Goal: Task Accomplishment & Management: Manage account settings

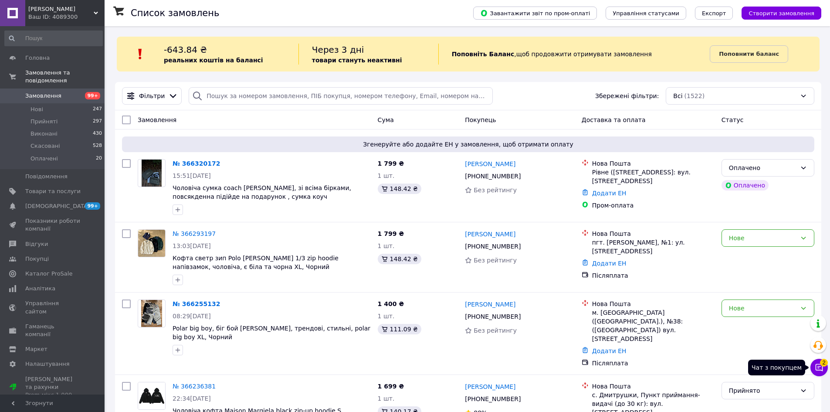
click at [814, 367] on button "Чат з покупцем 2" at bounding box center [819, 367] width 17 height 17
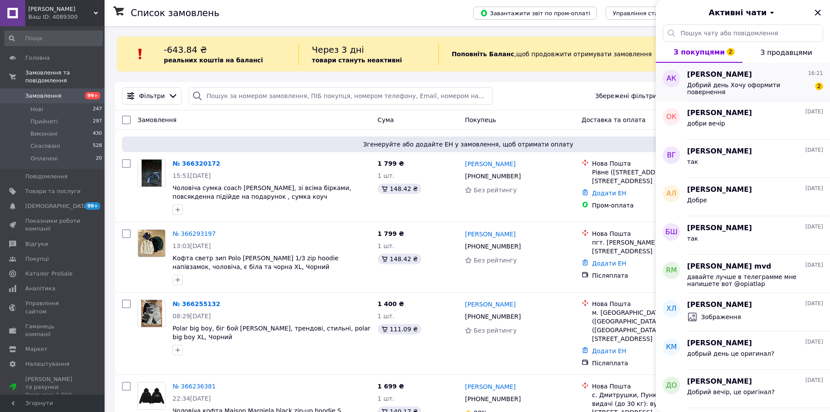
click at [697, 88] on span "Добрий день Хочу оформити повернення" at bounding box center [749, 89] width 124 height 14
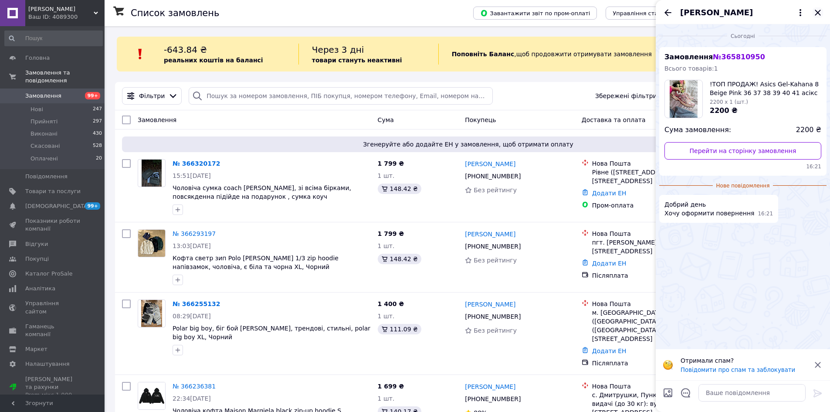
click at [816, 16] on icon "Закрити" at bounding box center [818, 12] width 10 height 10
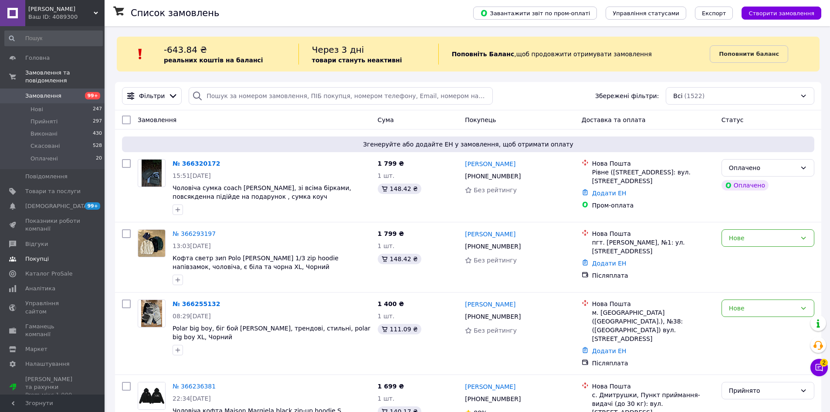
click at [67, 252] on link "Покупці" at bounding box center [53, 259] width 107 height 15
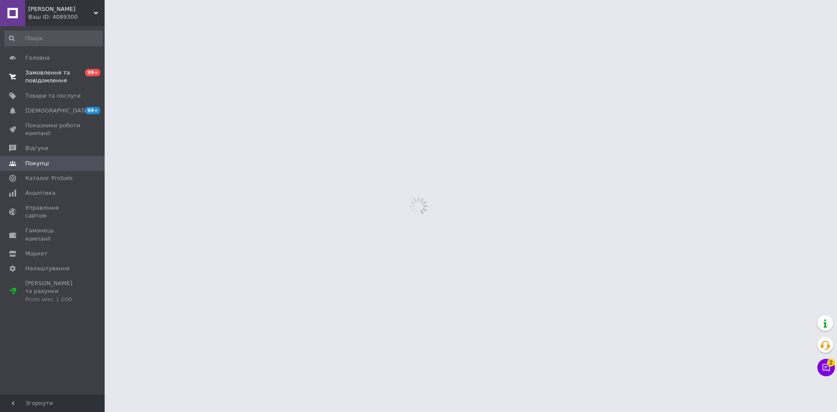
click at [75, 79] on span "Замовлення та повідомлення" at bounding box center [52, 77] width 55 height 16
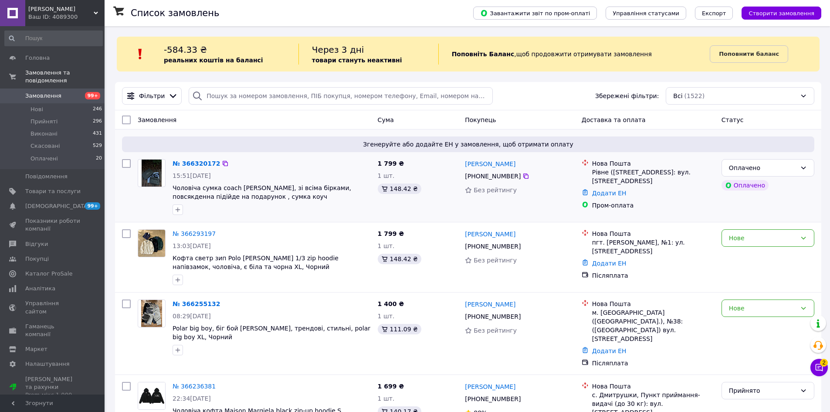
click at [148, 207] on div at bounding box center [151, 187] width 35 height 63
click at [813, 368] on button "Чат з покупцем 2" at bounding box center [819, 367] width 17 height 17
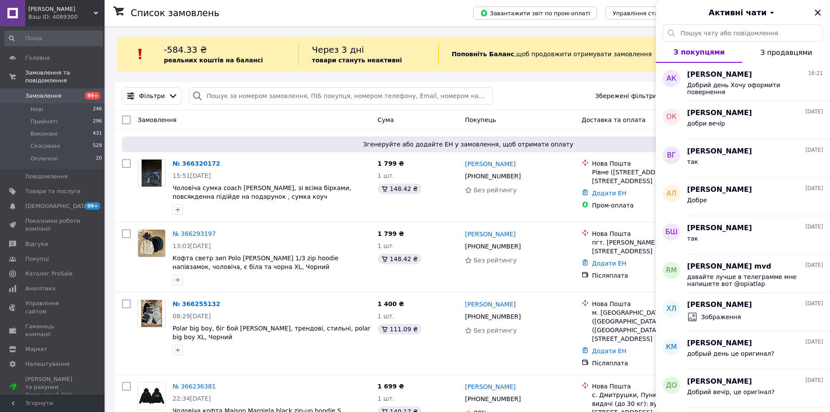
click at [813, 4] on div "Активні чати" at bounding box center [743, 12] width 174 height 24
click at [815, 11] on icon "Закрити" at bounding box center [818, 12] width 10 height 10
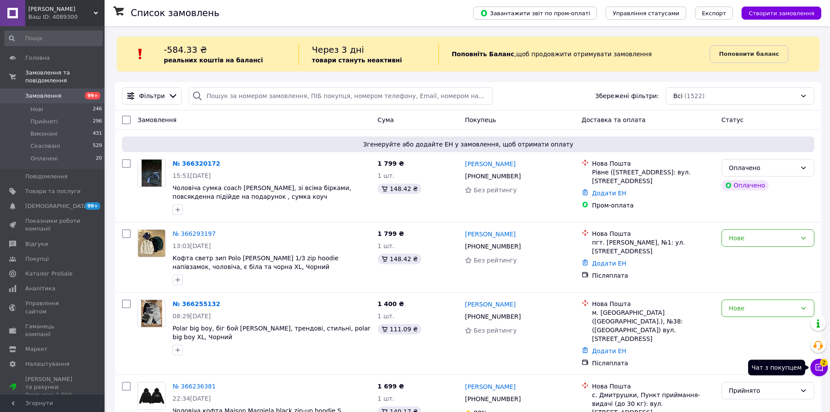
click at [819, 367] on icon at bounding box center [819, 367] width 7 height 7
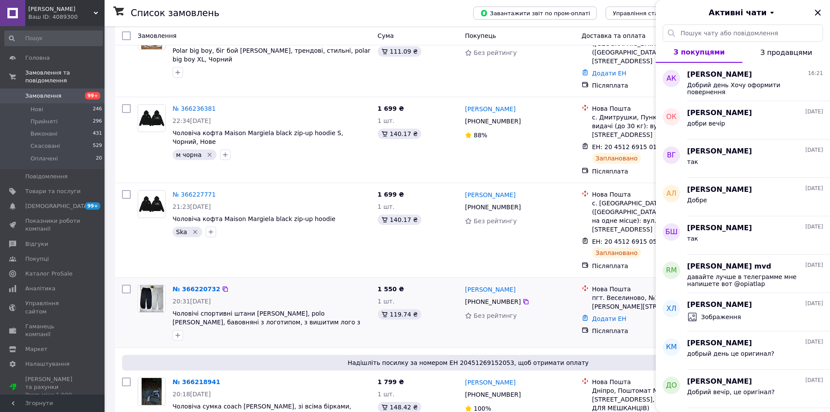
scroll to position [305, 0]
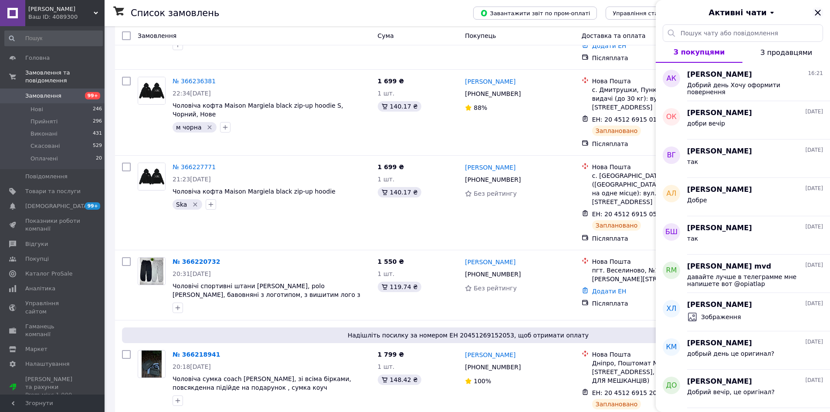
click at [822, 10] on icon "Закрити" at bounding box center [818, 12] width 10 height 10
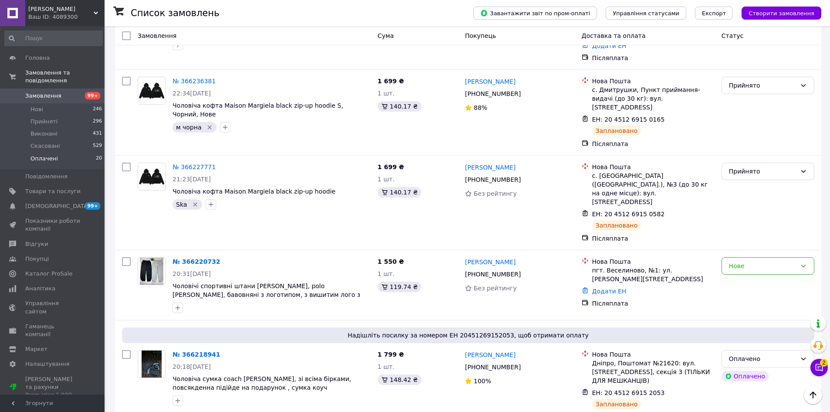
click at [89, 153] on li "Оплачені 20" at bounding box center [53, 161] width 107 height 17
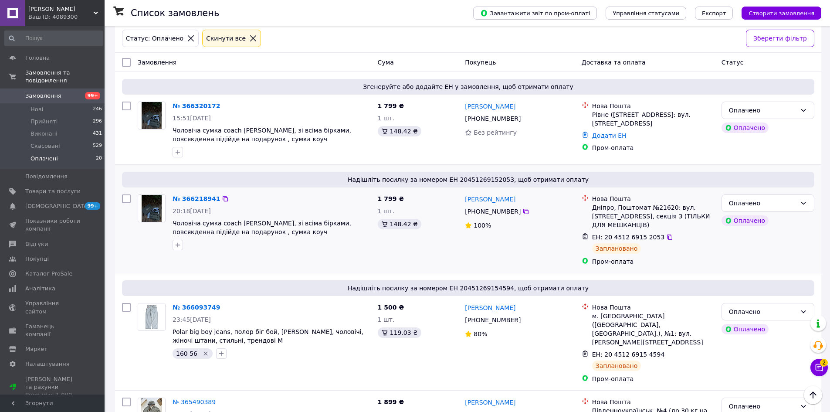
scroll to position [87, 0]
click at [200, 202] on div "№ 366218941" at bounding box center [196, 197] width 49 height 10
click at [197, 199] on link "№ 366218941" at bounding box center [197, 197] width 48 height 7
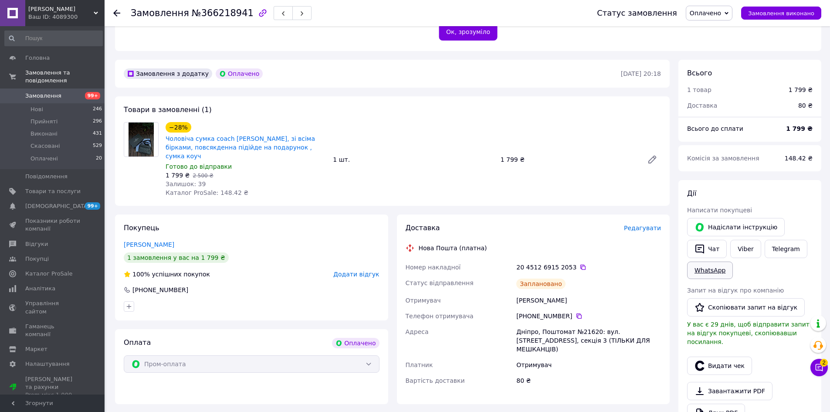
scroll to position [211, 0]
click at [45, 199] on link "Сповіщення 99+ 0" at bounding box center [53, 206] width 107 height 15
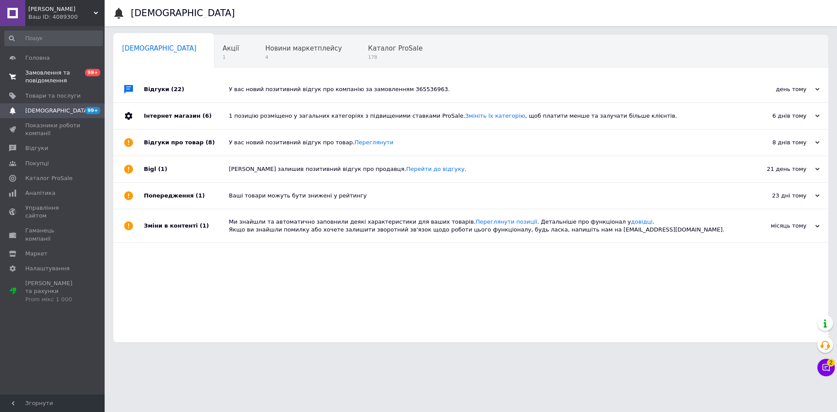
click at [51, 74] on span "Замовлення та повідомлення" at bounding box center [52, 77] width 55 height 16
